Goal: Check status: Check status

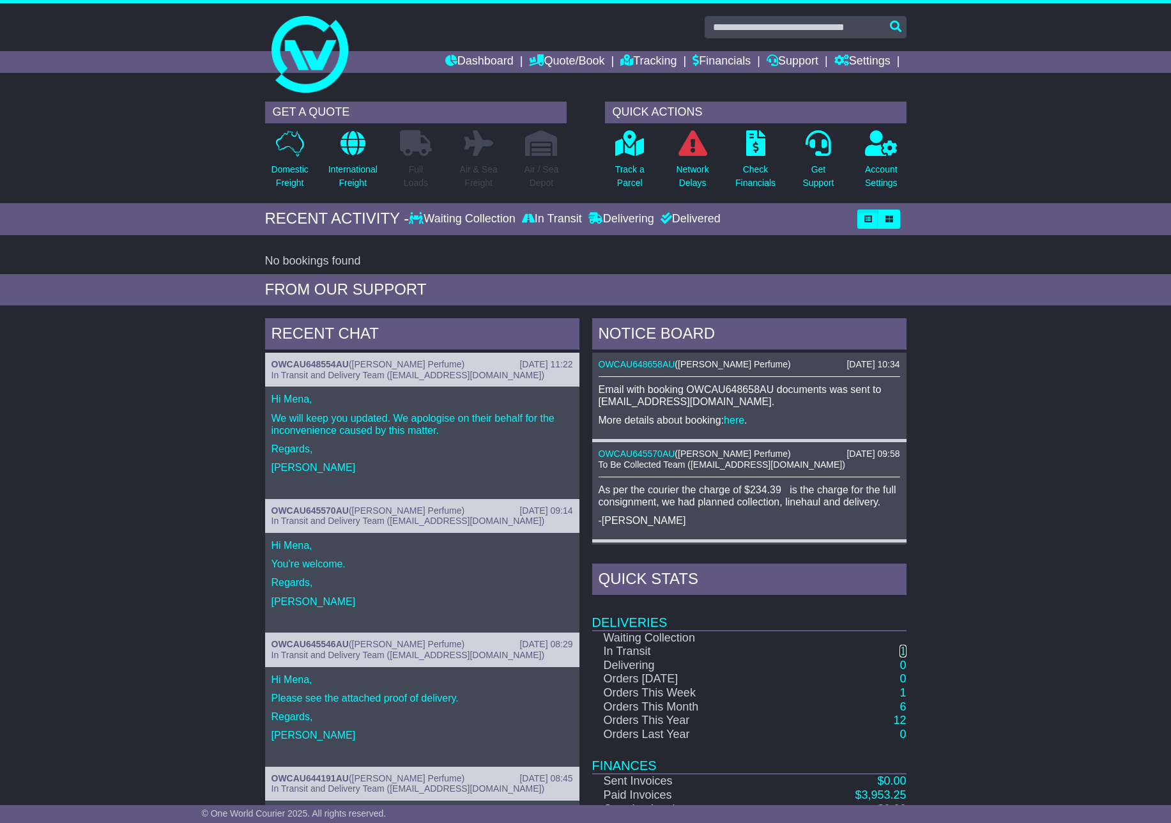
click at [903, 656] on link "1" at bounding box center [902, 650] width 6 height 13
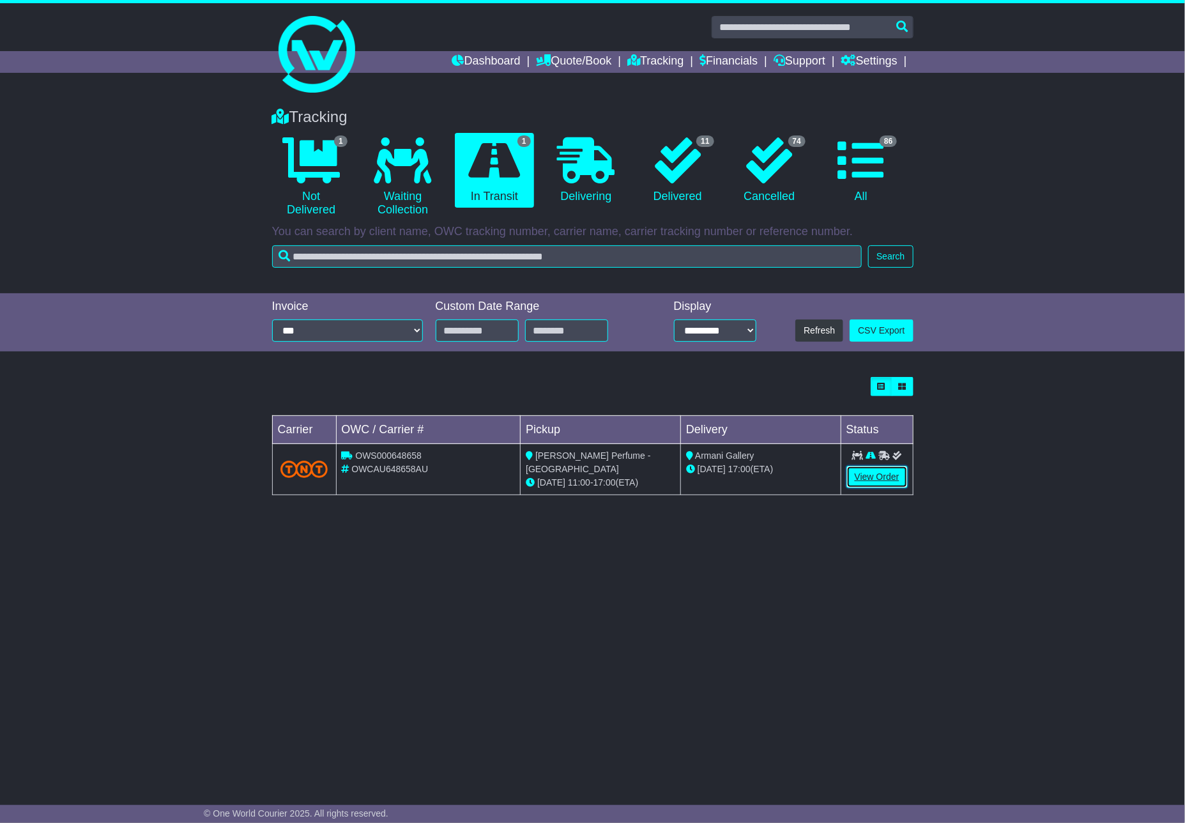
click at [893, 478] on link "View Order" at bounding box center [876, 477] width 61 height 22
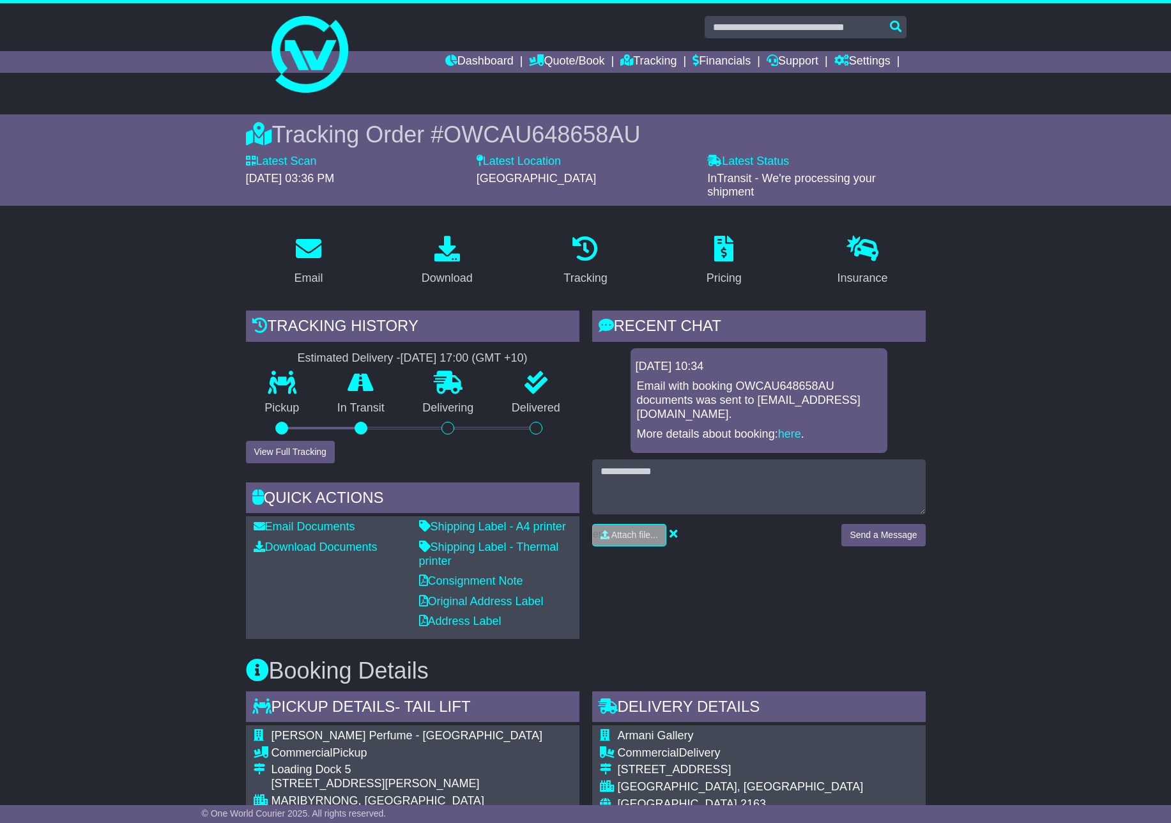
click at [510, 127] on span "OWCAU648658AU" at bounding box center [541, 134] width 197 height 26
copy span "OWCAU648658AU"
